Goal: Task Accomplishment & Management: Use online tool/utility

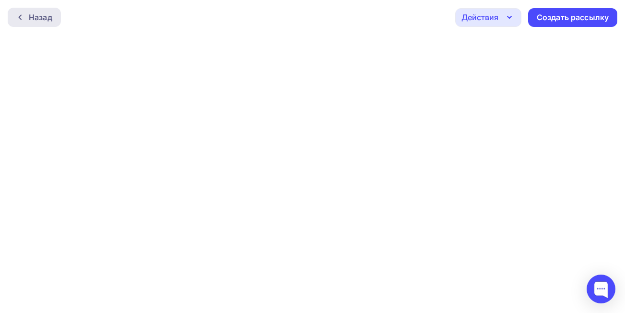
click at [18, 14] on icon at bounding box center [20, 17] width 8 height 8
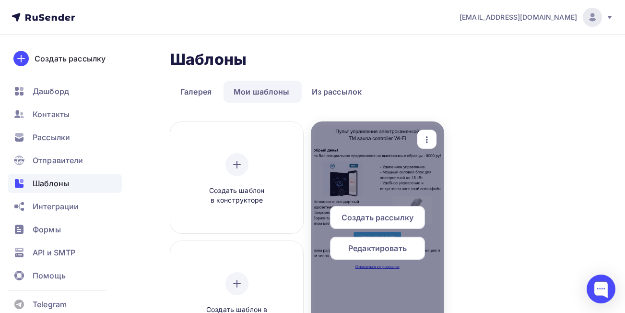
click at [380, 251] on span "Редактировать" at bounding box center [378, 248] width 59 height 12
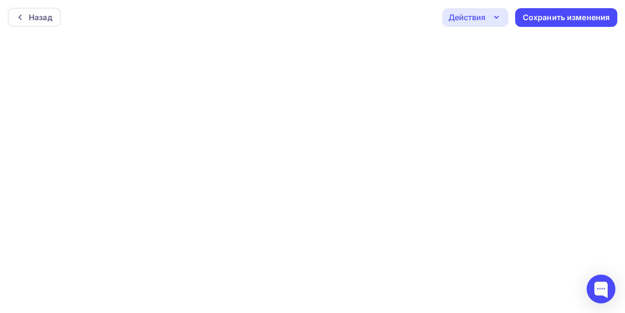
scroll to position [2, 0]
click at [43, 21] on div "Назад" at bounding box center [41, 18] width 24 height 12
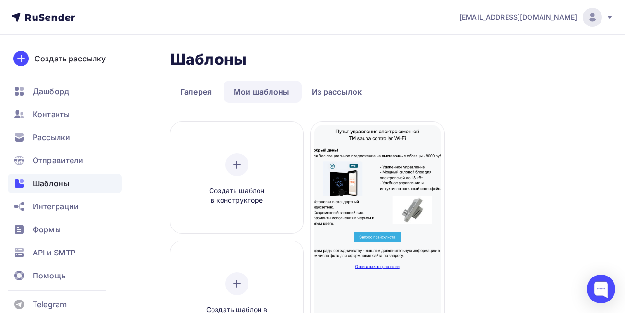
click at [609, 17] on icon at bounding box center [610, 17] width 4 height 3
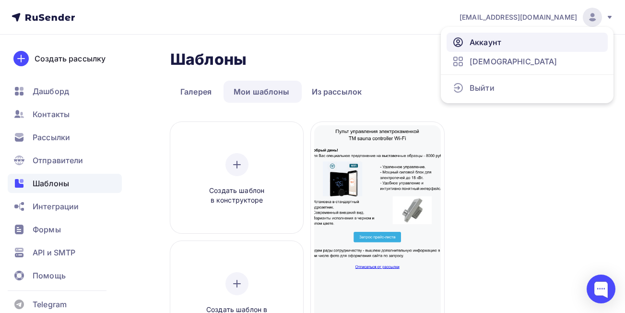
click at [501, 47] on span "Аккаунт" at bounding box center [486, 42] width 32 height 12
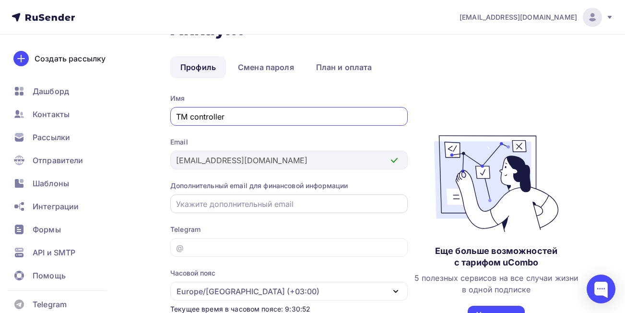
scroll to position [6, 0]
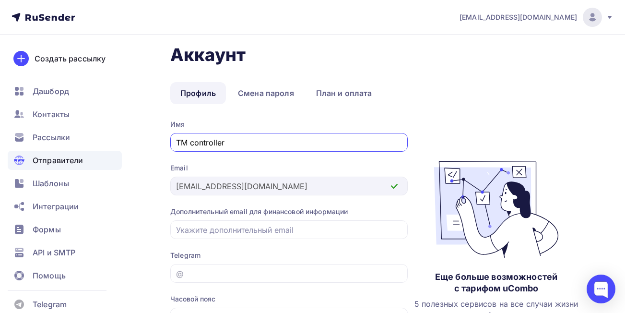
click at [71, 160] on span "Отправители" at bounding box center [58, 161] width 51 height 12
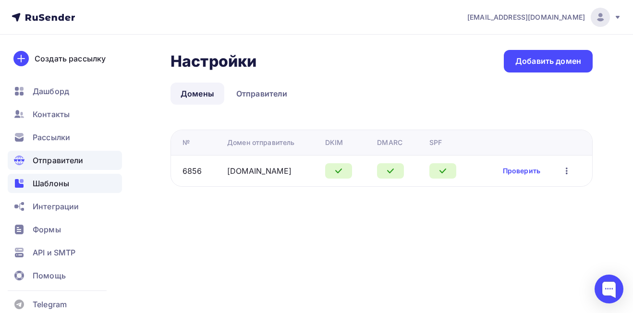
click at [52, 187] on span "Шаблоны" at bounding box center [51, 184] width 36 height 12
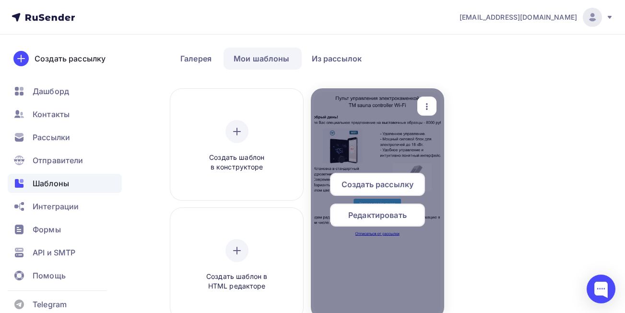
scroll to position [96, 0]
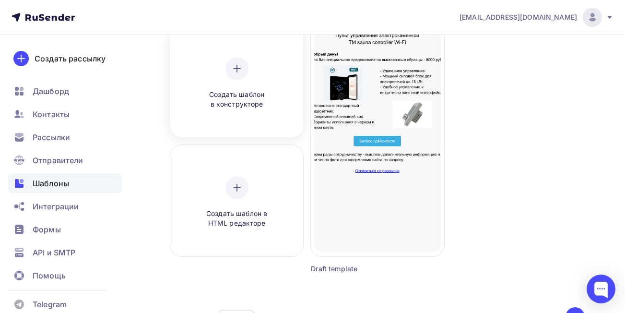
click at [237, 72] on icon at bounding box center [237, 68] width 0 height 7
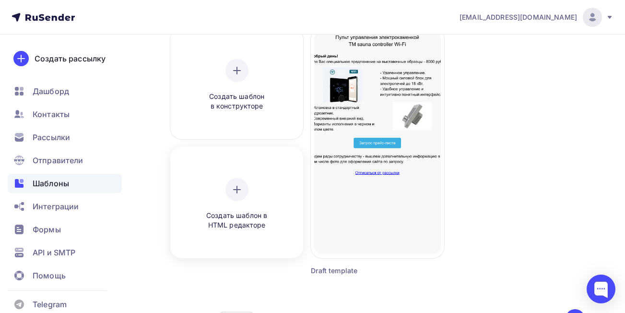
scroll to position [96, 0]
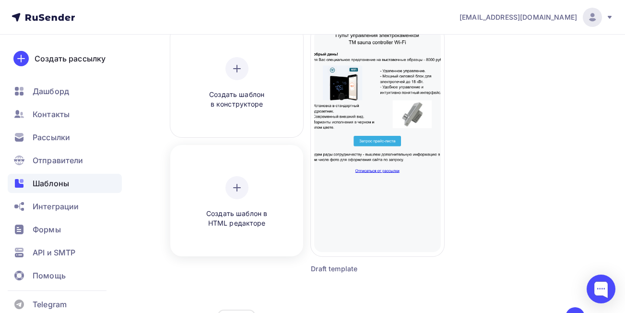
click at [231, 188] on icon at bounding box center [237, 188] width 12 height 12
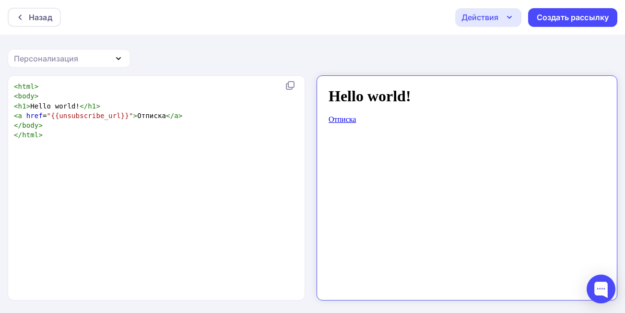
scroll to position [1, 0]
click at [121, 57] on icon "button" at bounding box center [119, 58] width 12 height 12
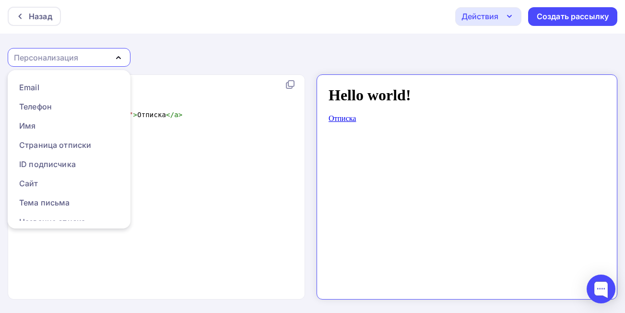
click at [121, 57] on icon "button" at bounding box center [119, 58] width 12 height 12
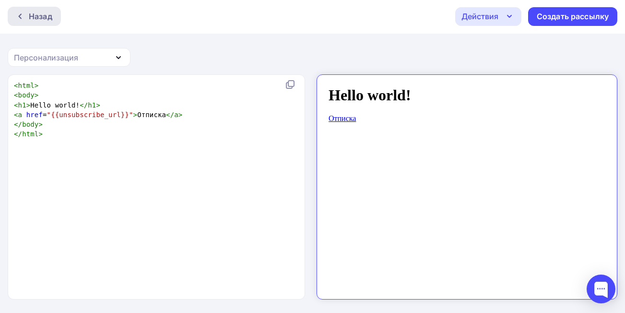
click at [14, 14] on div "Назад" at bounding box center [34, 16] width 53 height 19
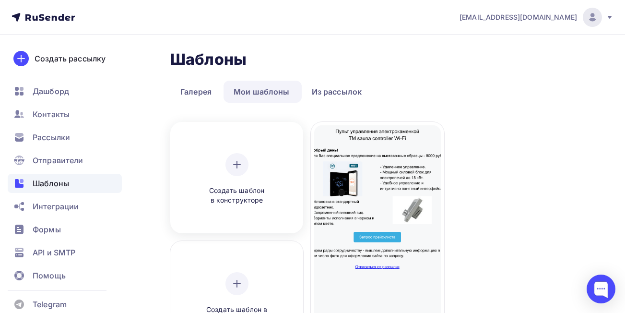
click at [254, 169] on div "Создать шаблон в конструкторе" at bounding box center [237, 179] width 91 height 52
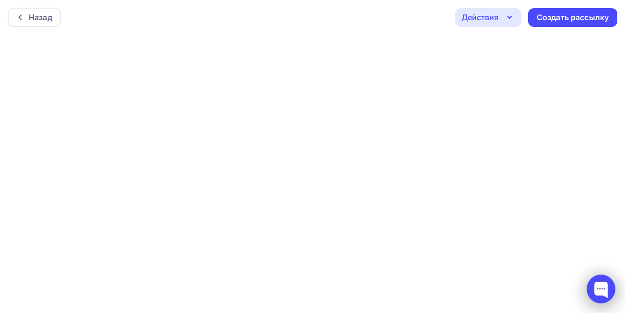
click at [603, 291] on div at bounding box center [601, 289] width 29 height 29
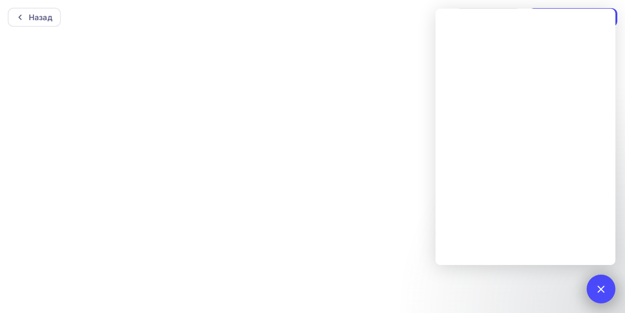
click at [598, 289] on div at bounding box center [601, 288] width 13 height 13
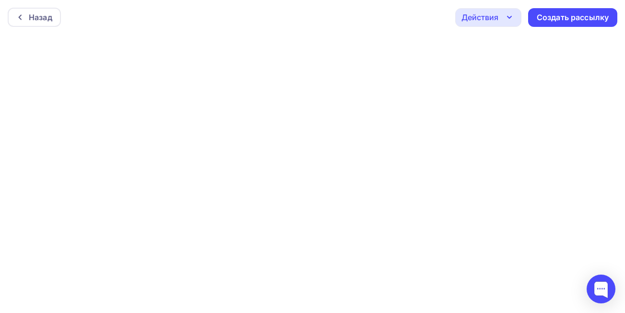
click at [494, 22] on div "Действия" at bounding box center [480, 18] width 37 height 12
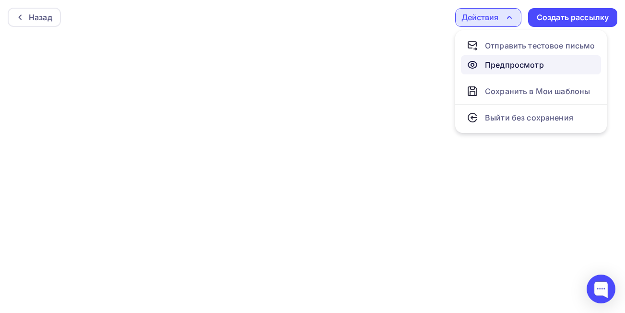
click at [515, 61] on div "Предпросмотр" at bounding box center [514, 65] width 59 height 12
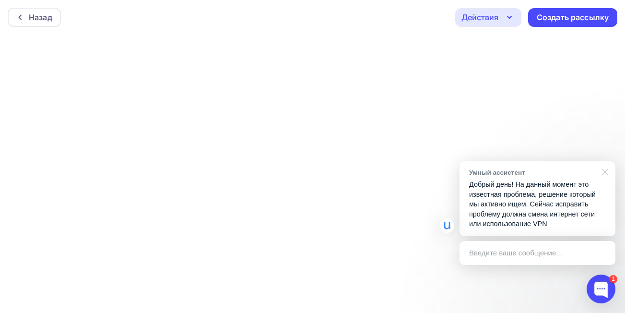
click at [607, 173] on div at bounding box center [604, 171] width 24 height 20
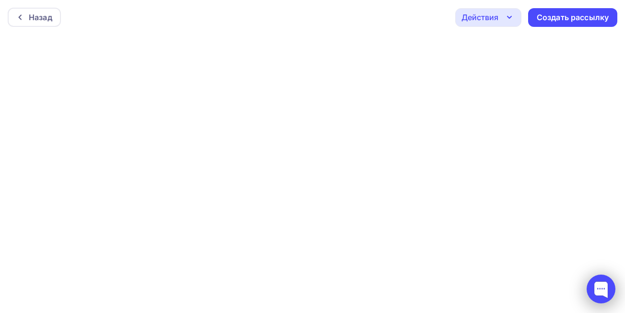
click at [596, 288] on div at bounding box center [601, 289] width 29 height 29
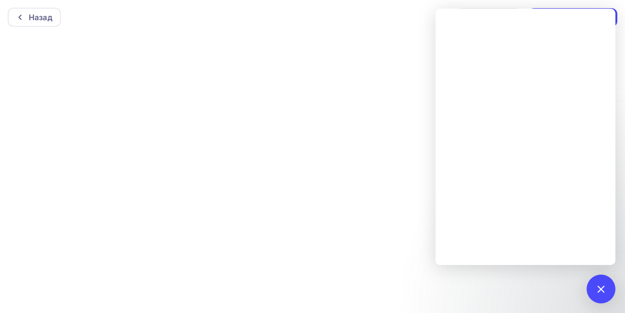
scroll to position [2, 0]
click at [12, 14] on div "Назад" at bounding box center [34, 14] width 53 height 19
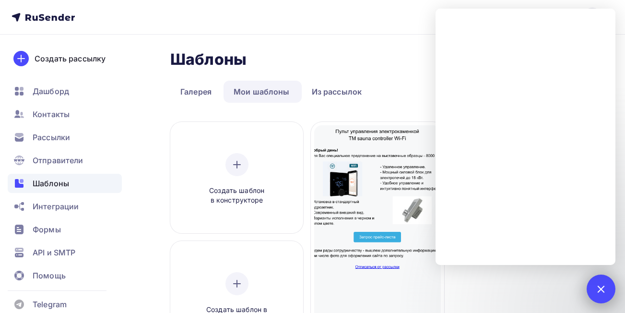
click at [597, 289] on div at bounding box center [601, 288] width 13 height 13
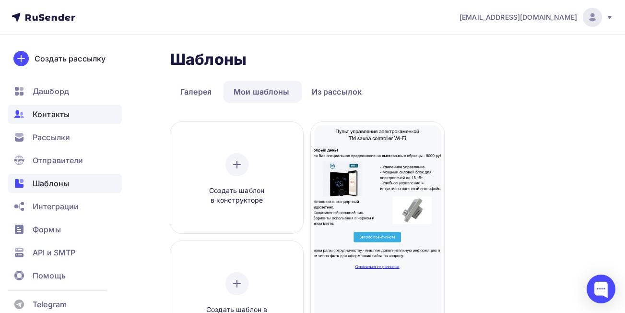
click at [49, 117] on span "Контакты" at bounding box center [51, 114] width 37 height 12
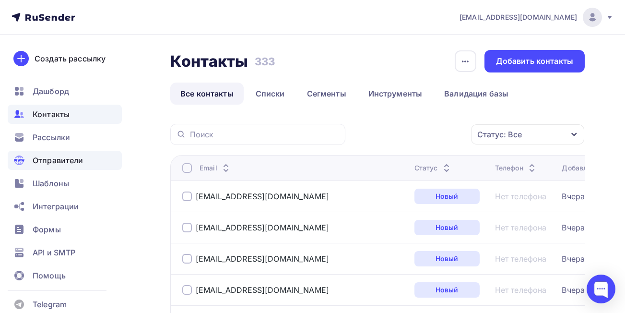
click at [60, 158] on span "Отправители" at bounding box center [58, 161] width 51 height 12
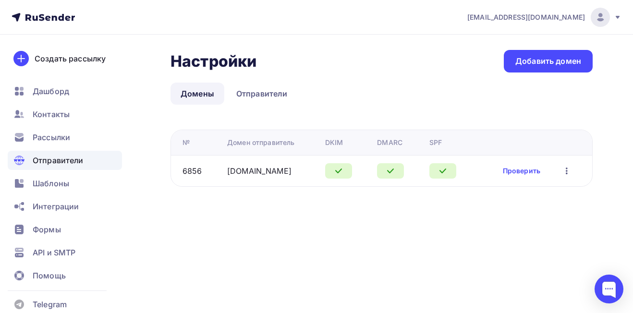
drag, startPoint x: 218, startPoint y: 173, endPoint x: 290, endPoint y: 178, distance: 71.7
click at [290, 178] on tr "6856 [DOMAIN_NAME] Проверить Редактировать Удалить" at bounding box center [381, 170] width 421 height 31
copy tr "[DOMAIN_NAME]"
click at [60, 158] on span "Отправители" at bounding box center [58, 161] width 51 height 12
click at [265, 96] on link "Отправители" at bounding box center [262, 94] width 72 height 22
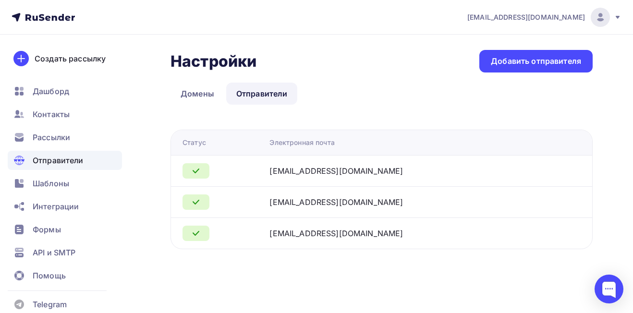
drag, startPoint x: 282, startPoint y: 171, endPoint x: 366, endPoint y: 173, distance: 84.5
click at [366, 173] on div "[EMAIL_ADDRESS][DOMAIN_NAME]" at bounding box center [389, 171] width 240 height 12
copy div "[EMAIL_ADDRESS][DOMAIN_NAME]"
click at [378, 169] on div "[EMAIL_ADDRESS][DOMAIN_NAME]" at bounding box center [389, 171] width 240 height 12
drag, startPoint x: 376, startPoint y: 168, endPoint x: 309, endPoint y: 173, distance: 67.9
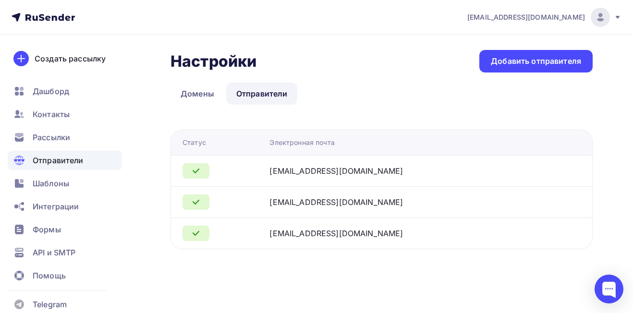
click at [309, 173] on div "[EMAIL_ADDRESS][DOMAIN_NAME]" at bounding box center [389, 171] width 240 height 12
copy div "[DOMAIN_NAME]"
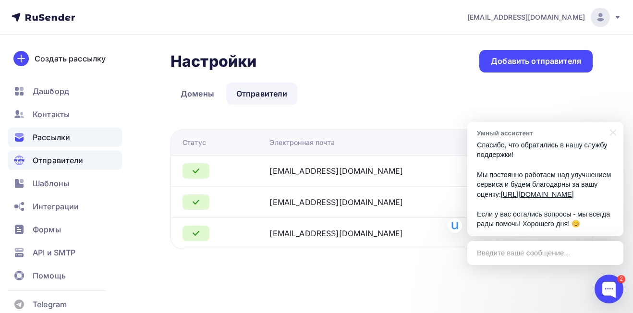
click at [61, 140] on span "Рассылки" at bounding box center [51, 138] width 37 height 12
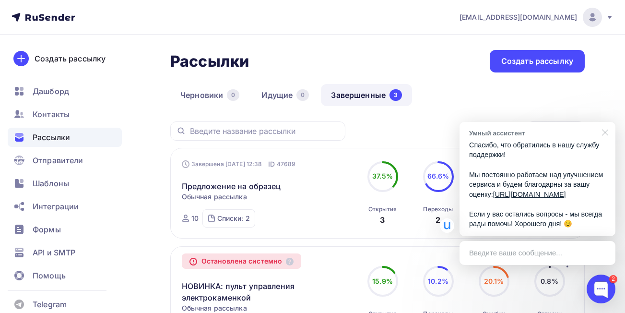
click at [611, 122] on div at bounding box center [604, 132] width 24 height 20
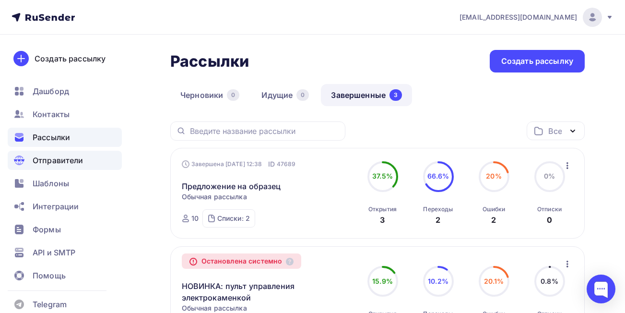
click at [66, 161] on span "Отправители" at bounding box center [58, 161] width 51 height 12
